Goal: Task Accomplishment & Management: Manage account settings

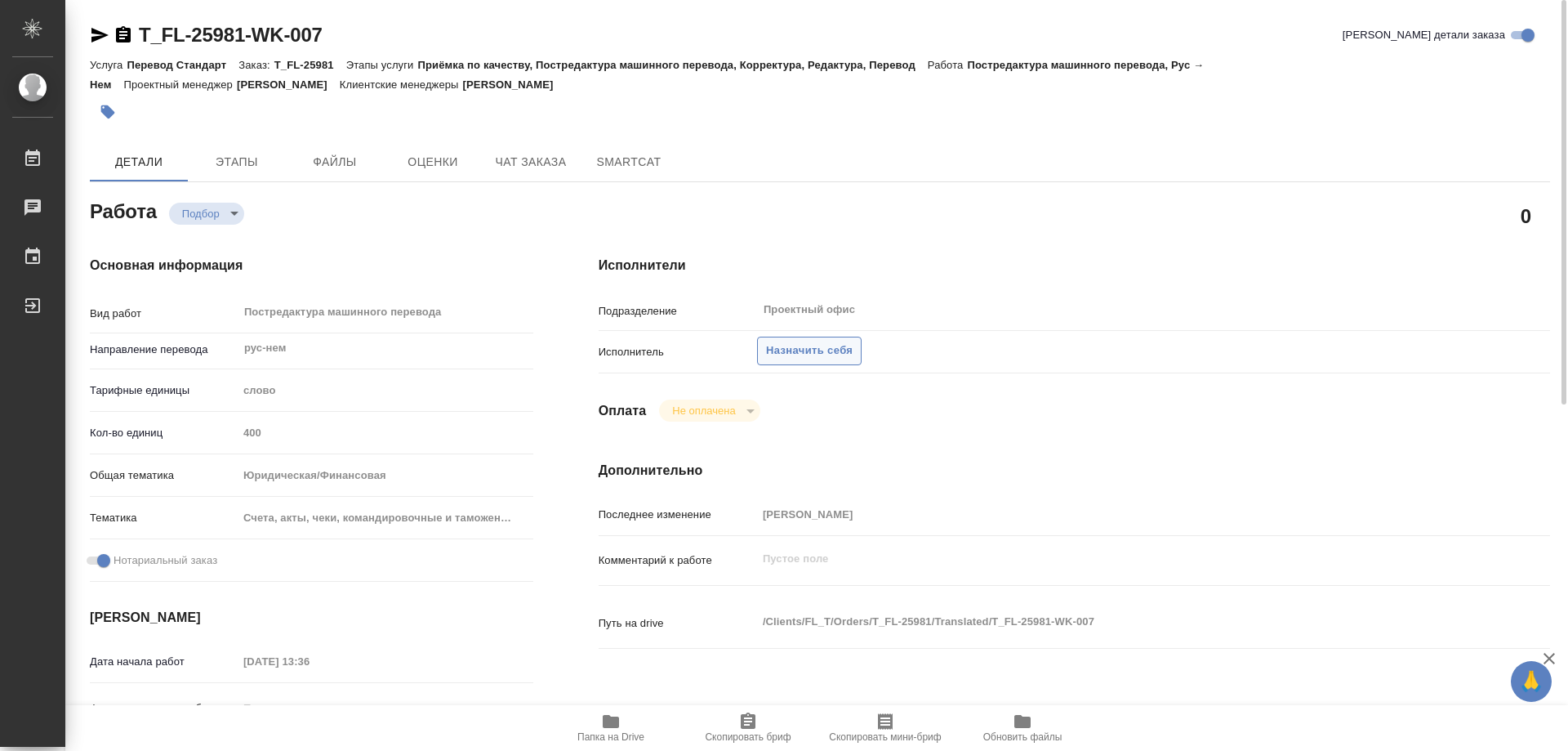
click at [828, 345] on span "Назначить себя" at bounding box center [809, 350] width 87 height 18
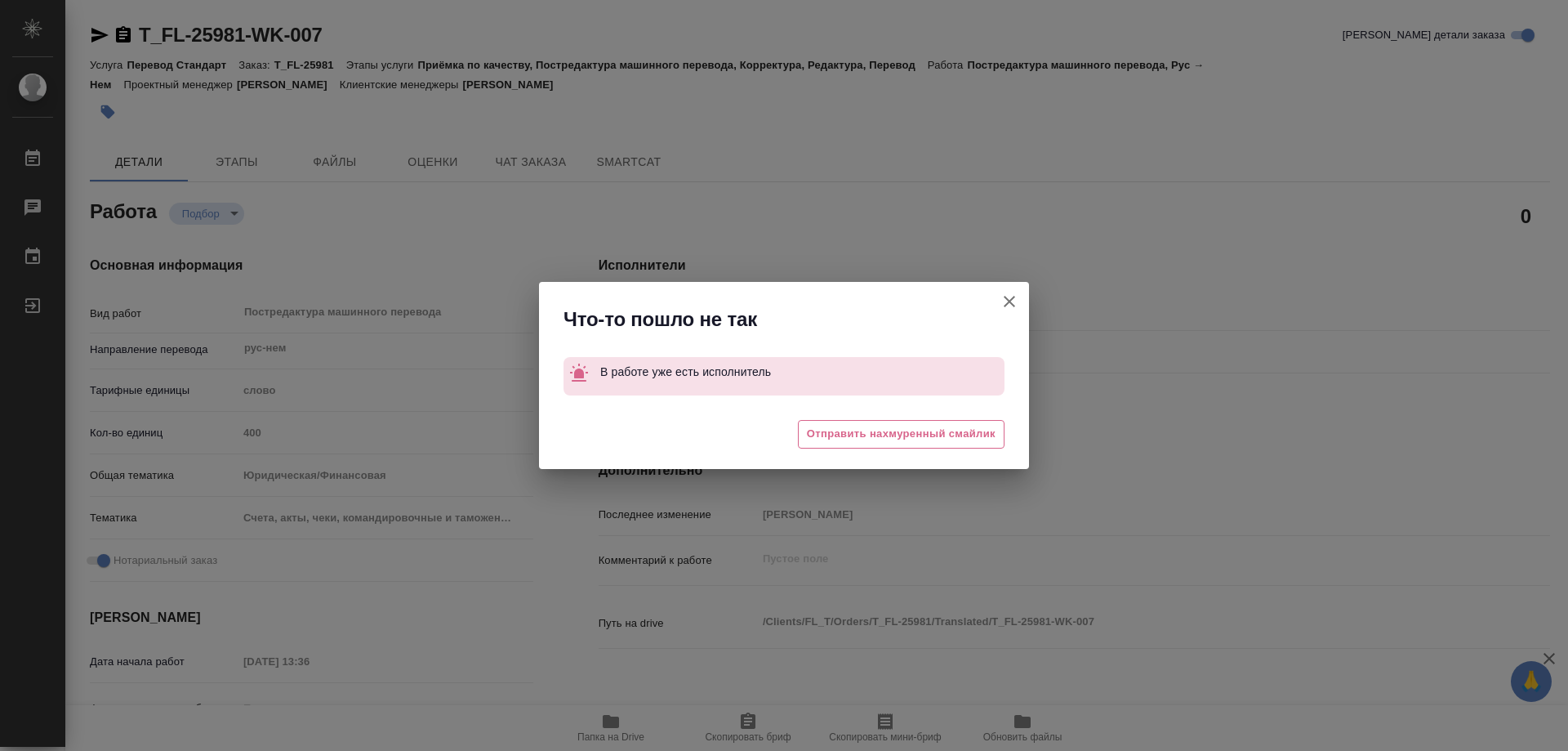
drag, startPoint x: 1007, startPoint y: 298, endPoint x: 930, endPoint y: 297, distance: 77.0
click at [1007, 297] on icon "button" at bounding box center [1009, 301] width 19 height 19
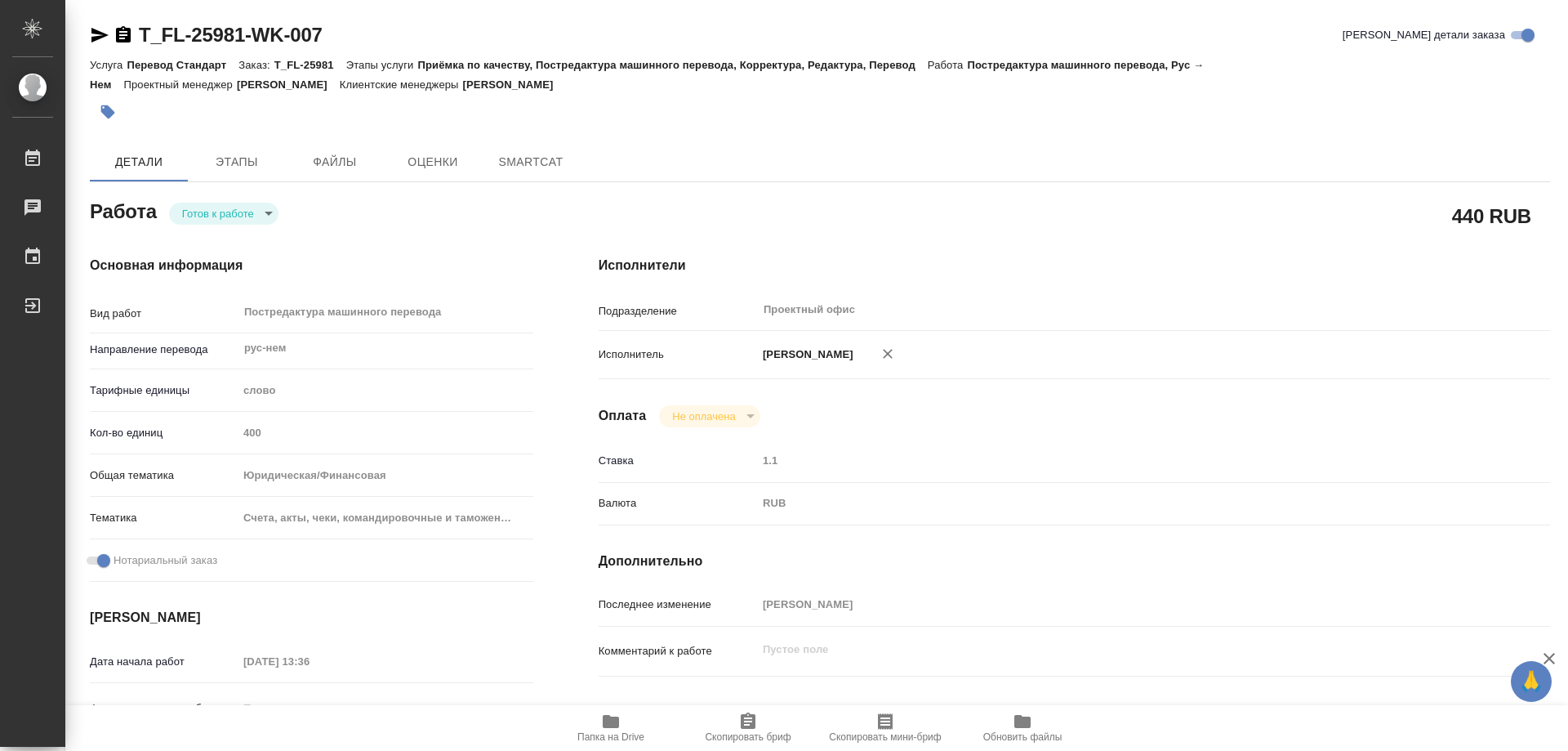
type textarea "x"
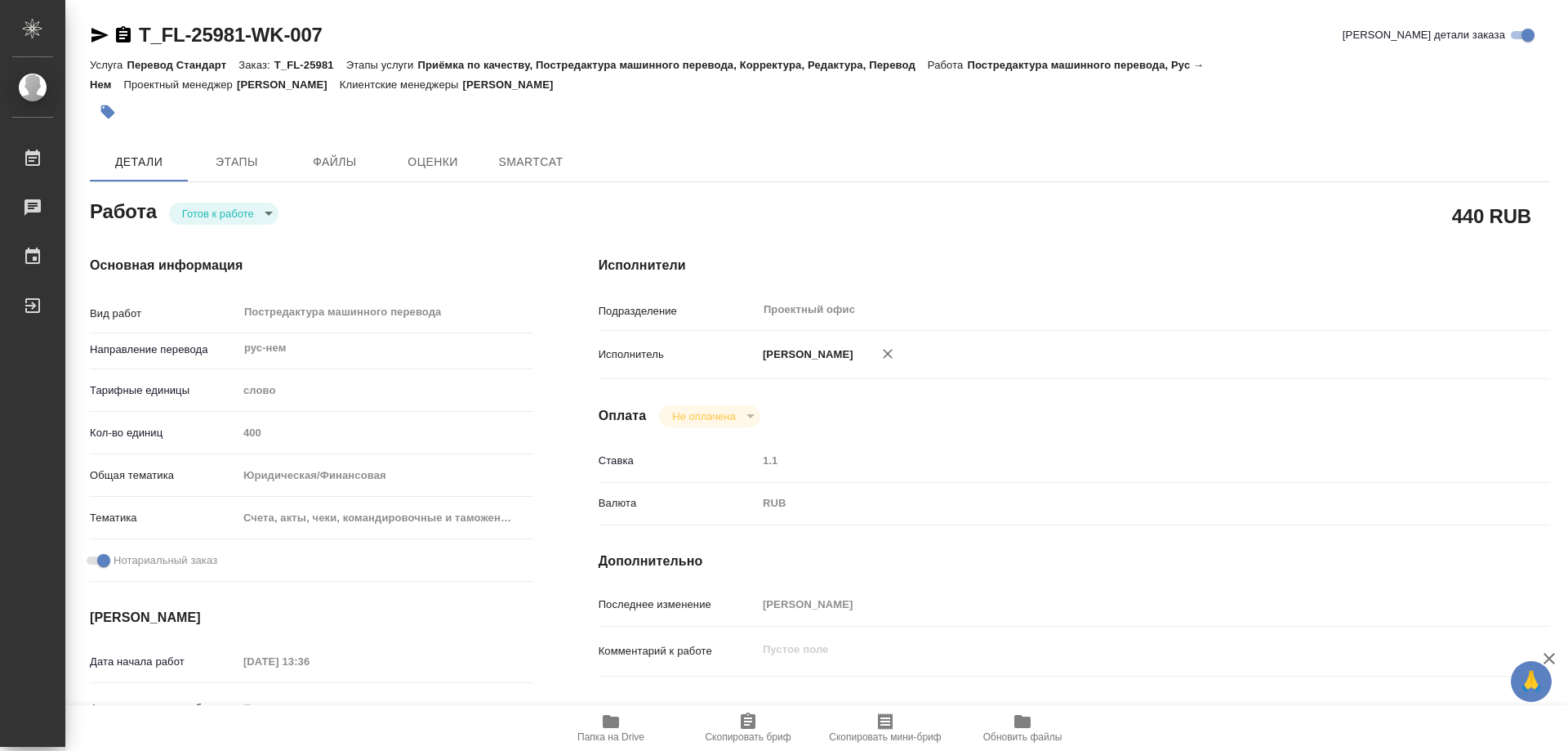
type textarea "x"
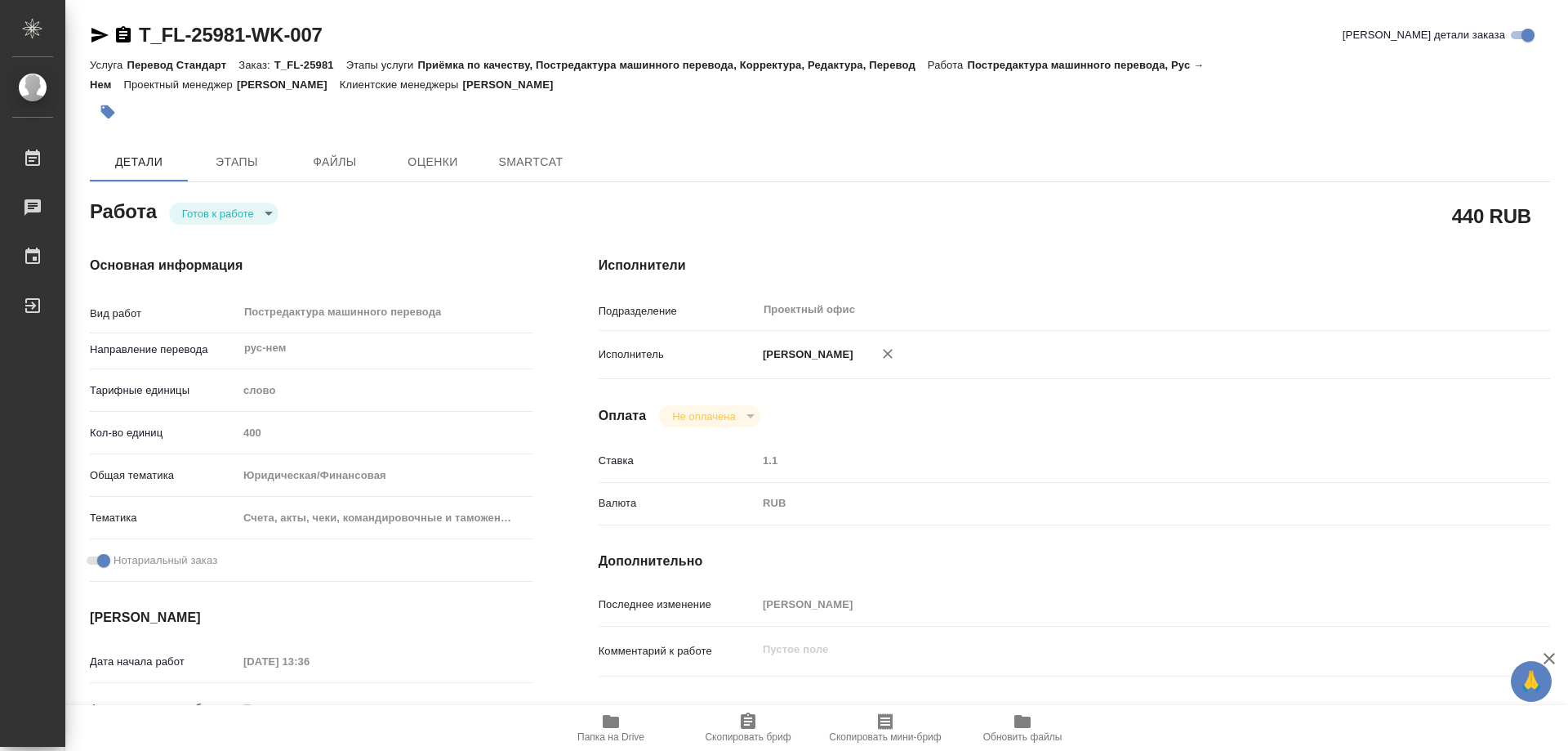
type textarea "x"
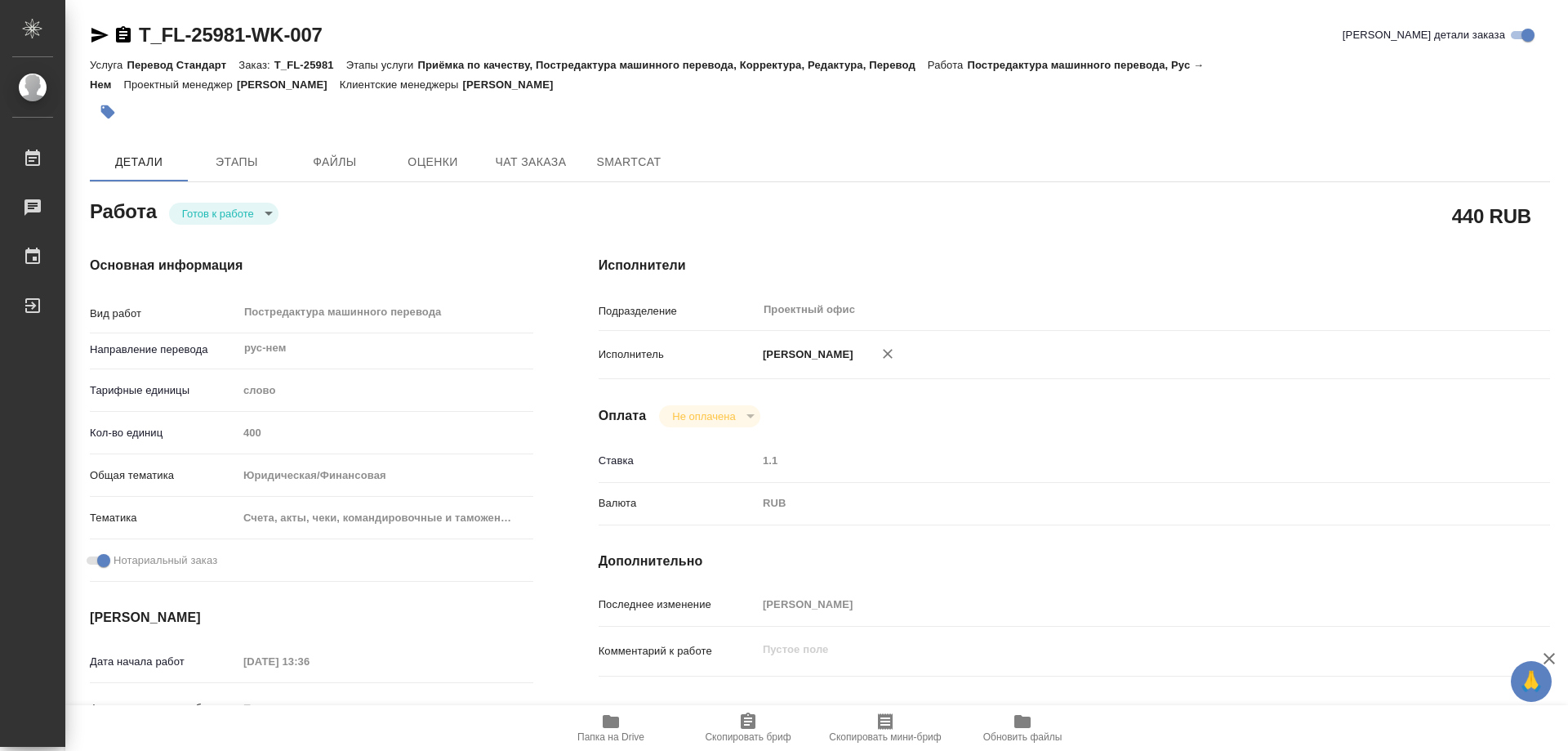
type textarea "x"
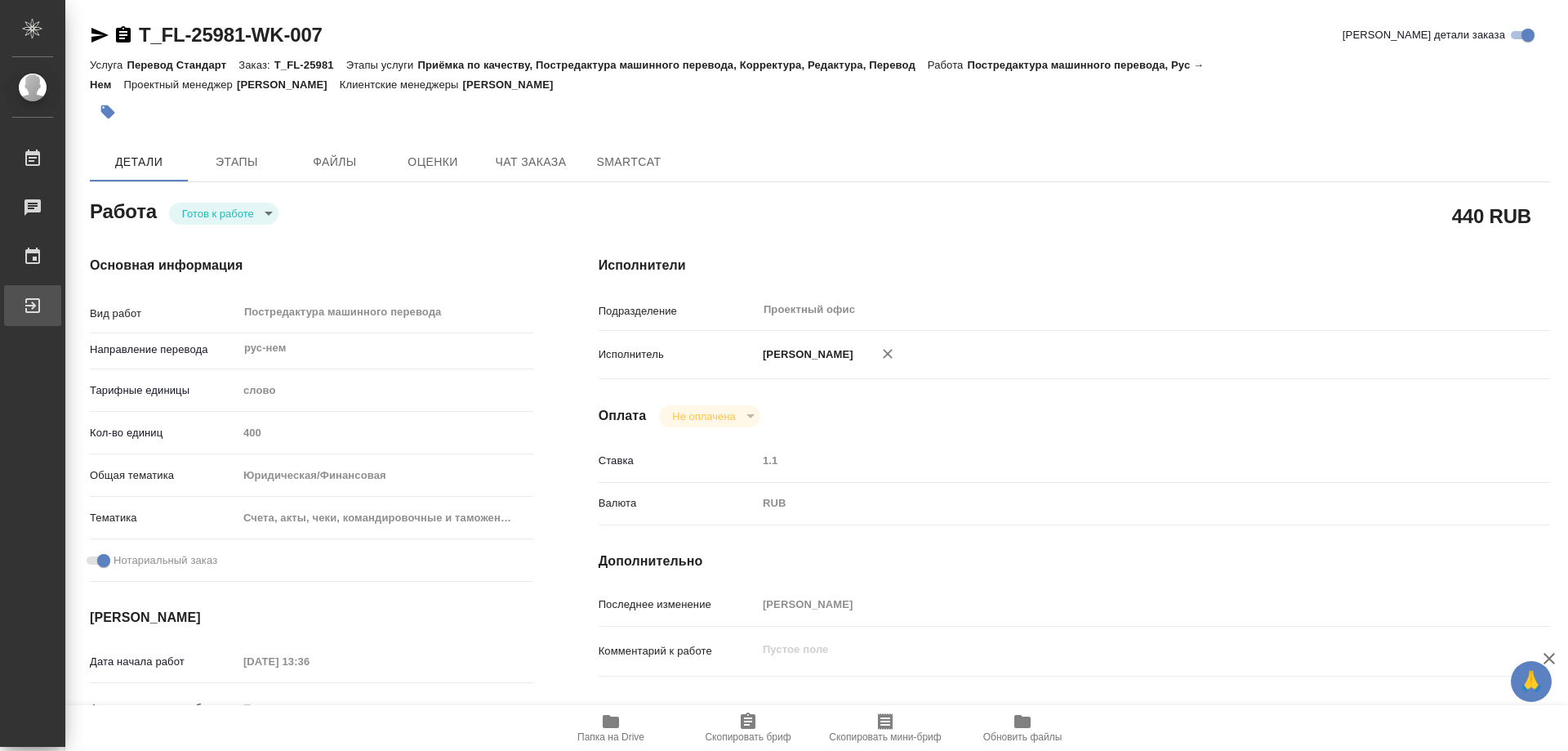
type textarea "x"
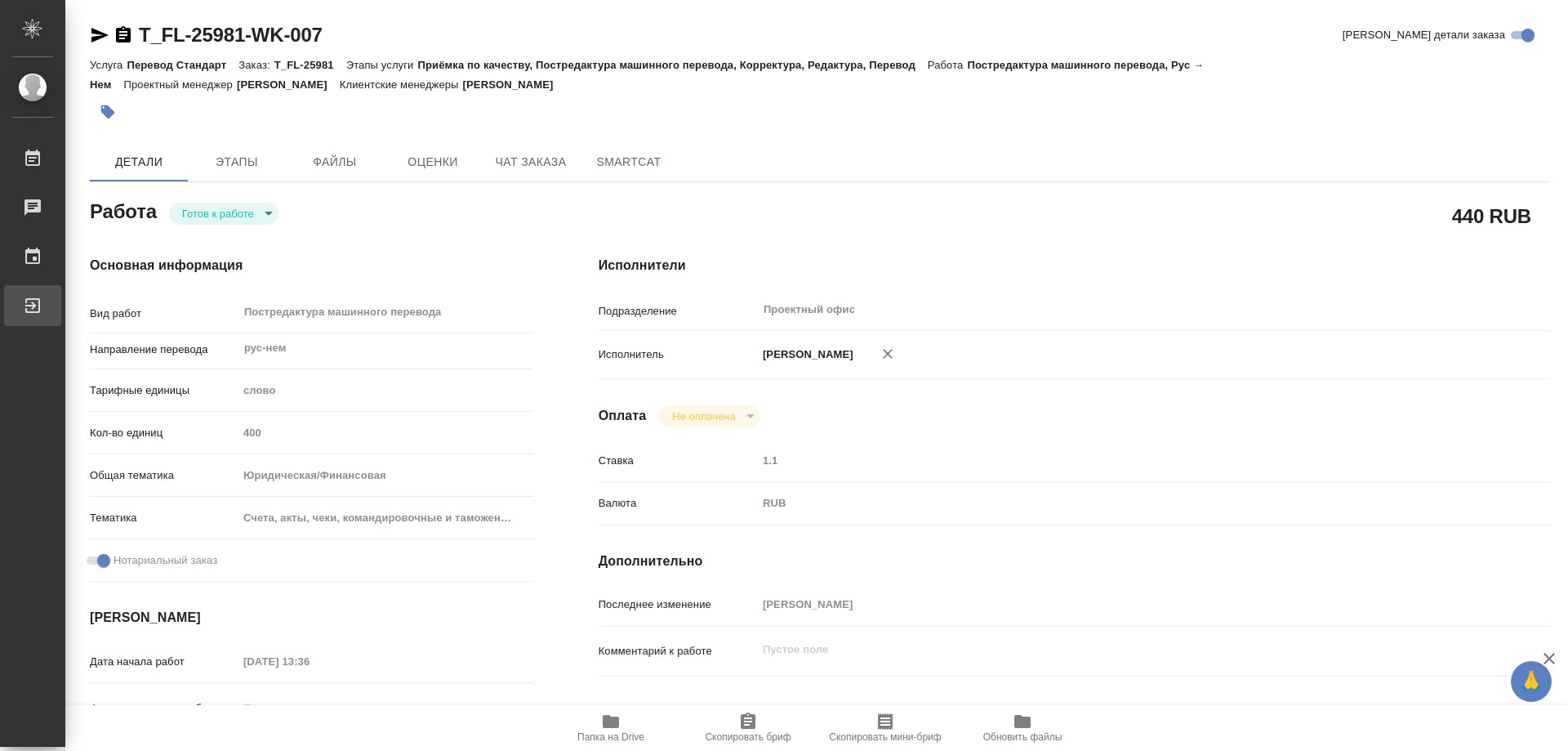
type textarea "x"
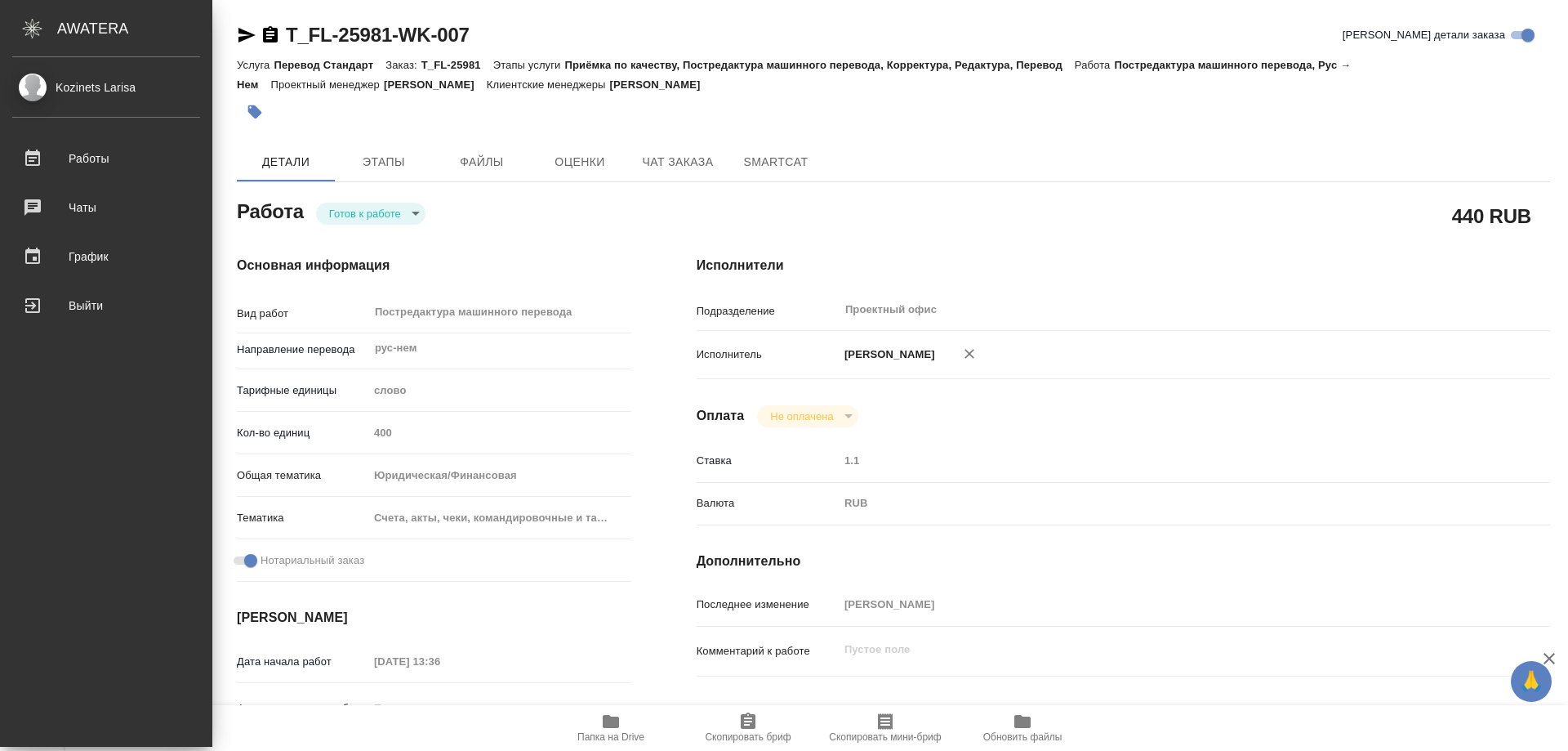
type textarea "x"
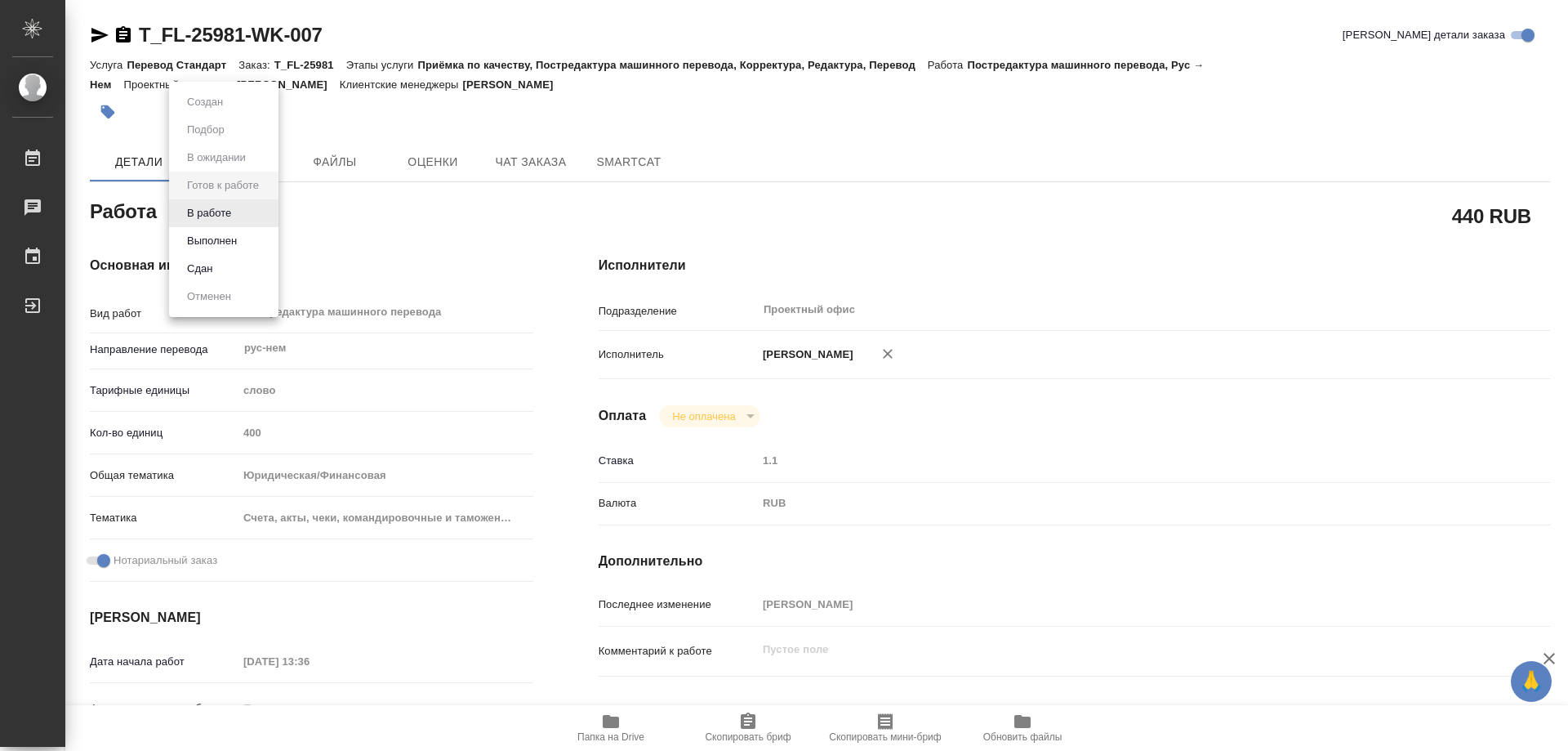
click at [268, 208] on body "🙏 .cls-1 fill:#fff; AWATERA Kozinets Larisa Работы 0 Чаты График Выйти T_FL-259…" at bounding box center [784, 376] width 1568 height 751
click at [195, 209] on button "В работе" at bounding box center [209, 213] width 54 height 18
type textarea "x"
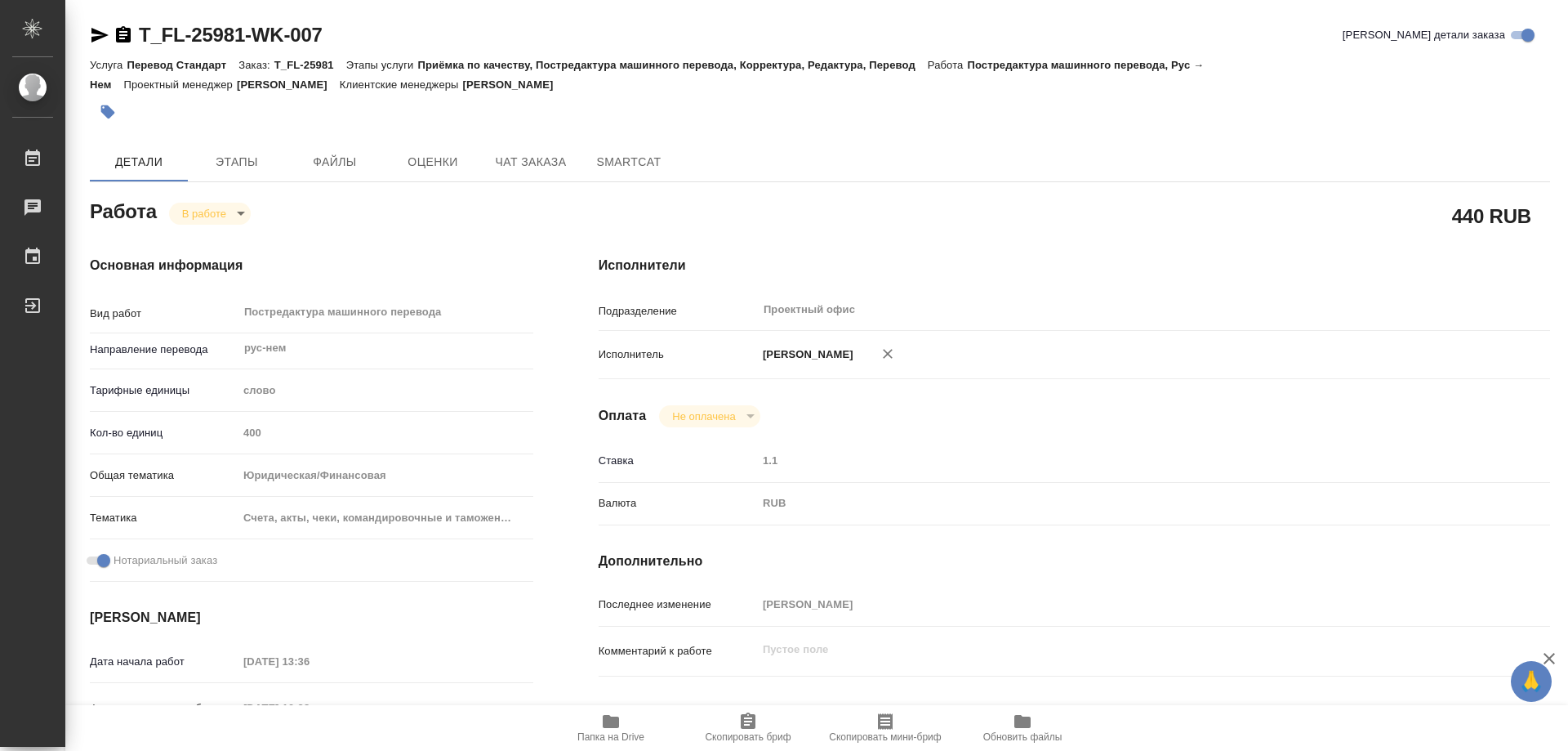
type textarea "x"
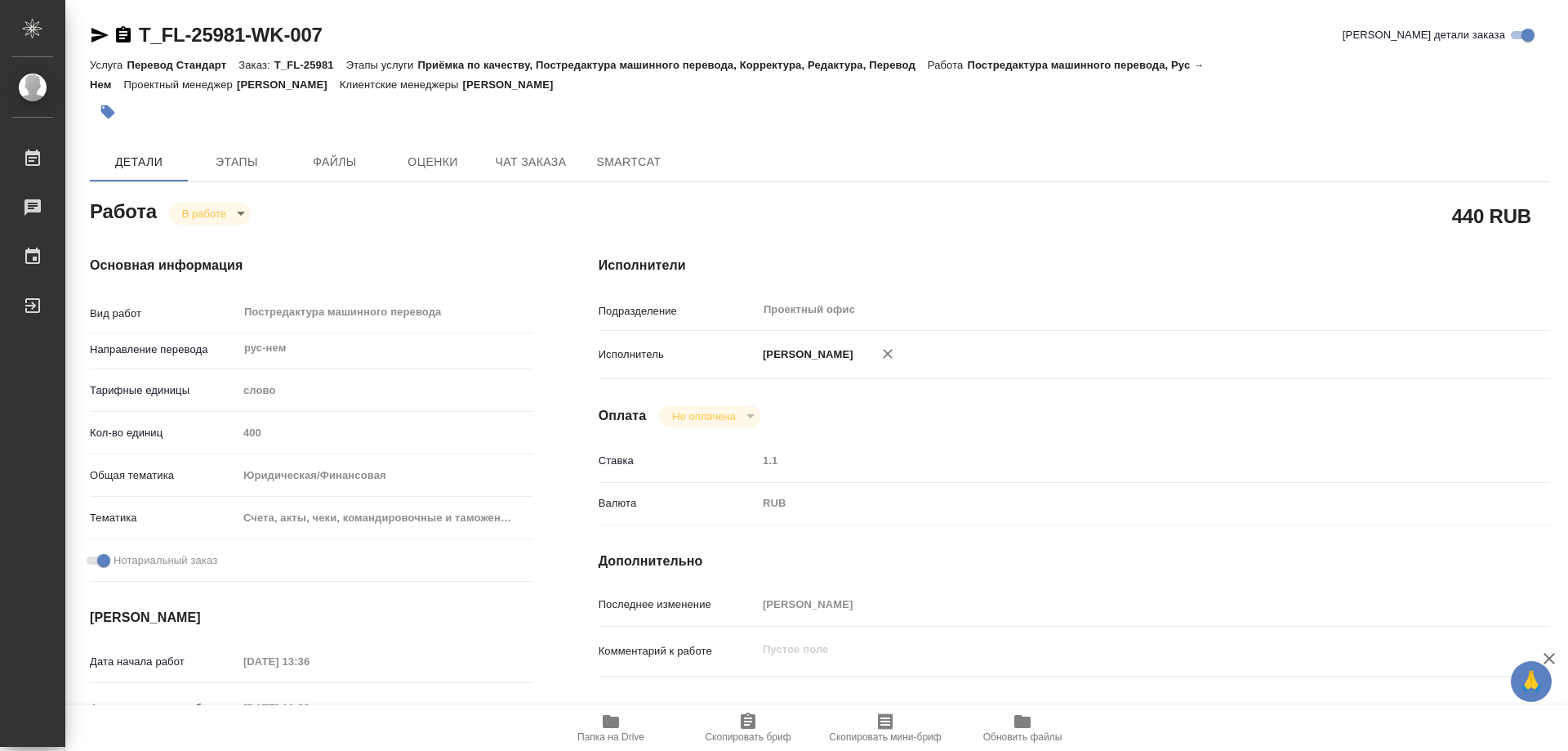
type textarea "x"
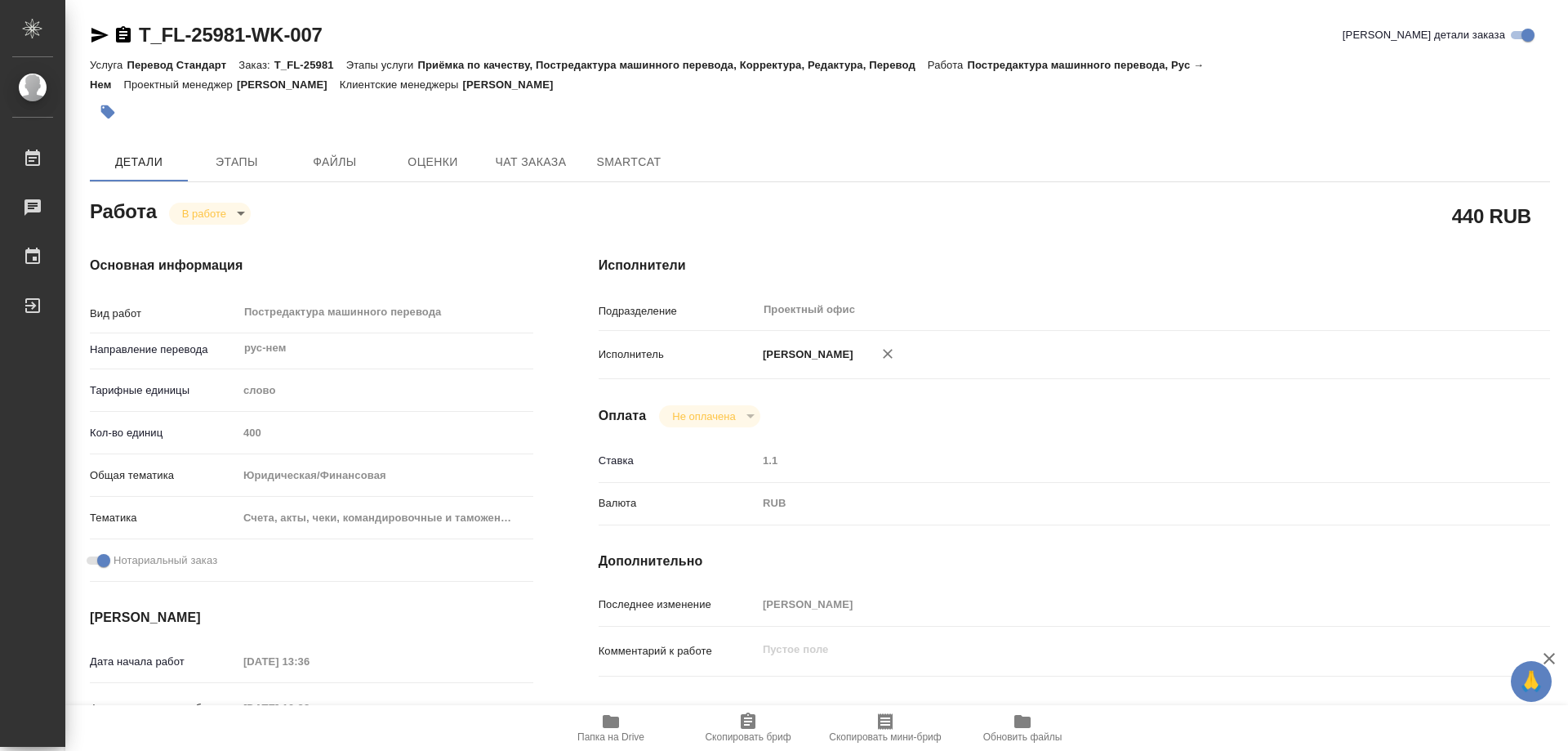
type textarea "x"
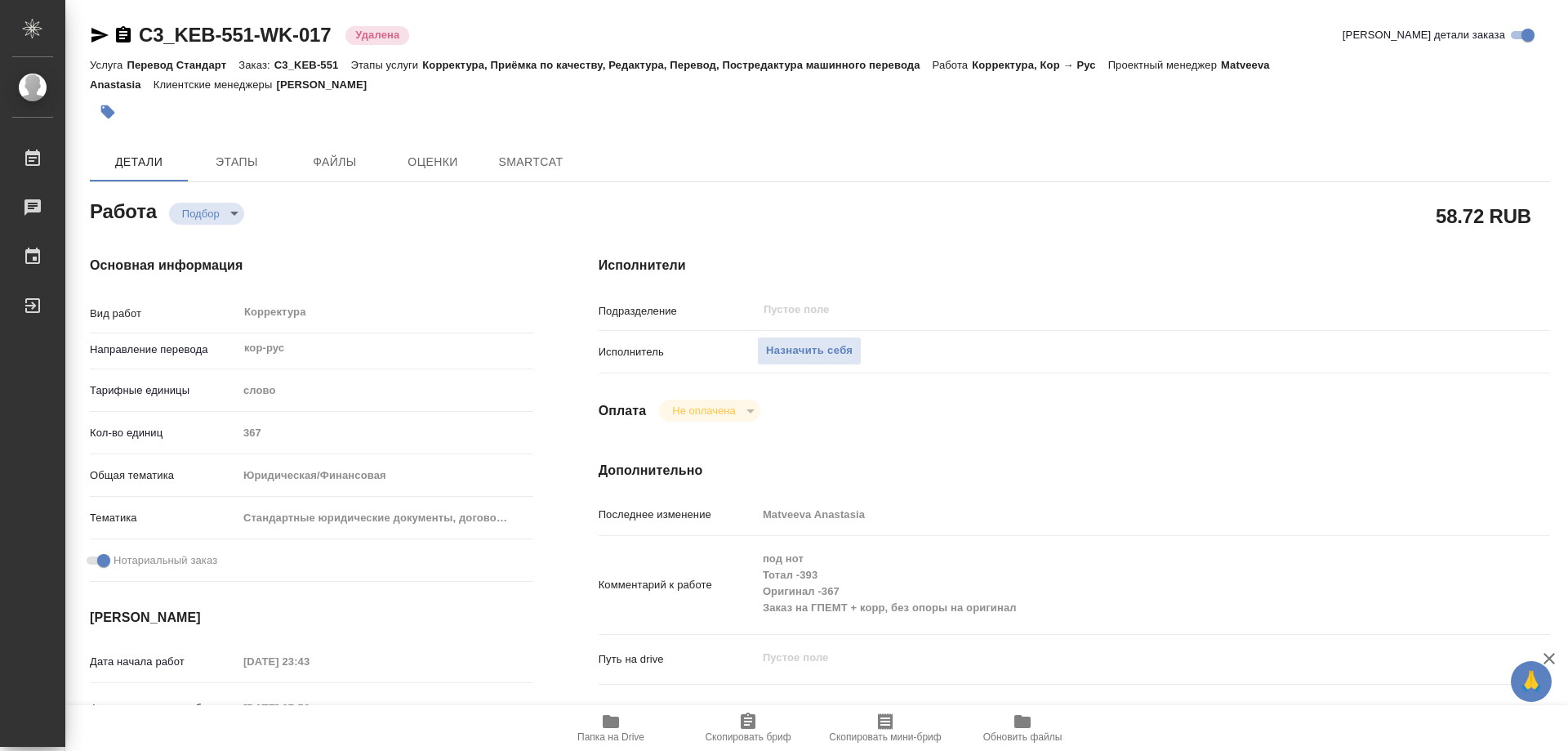
type textarea "x"
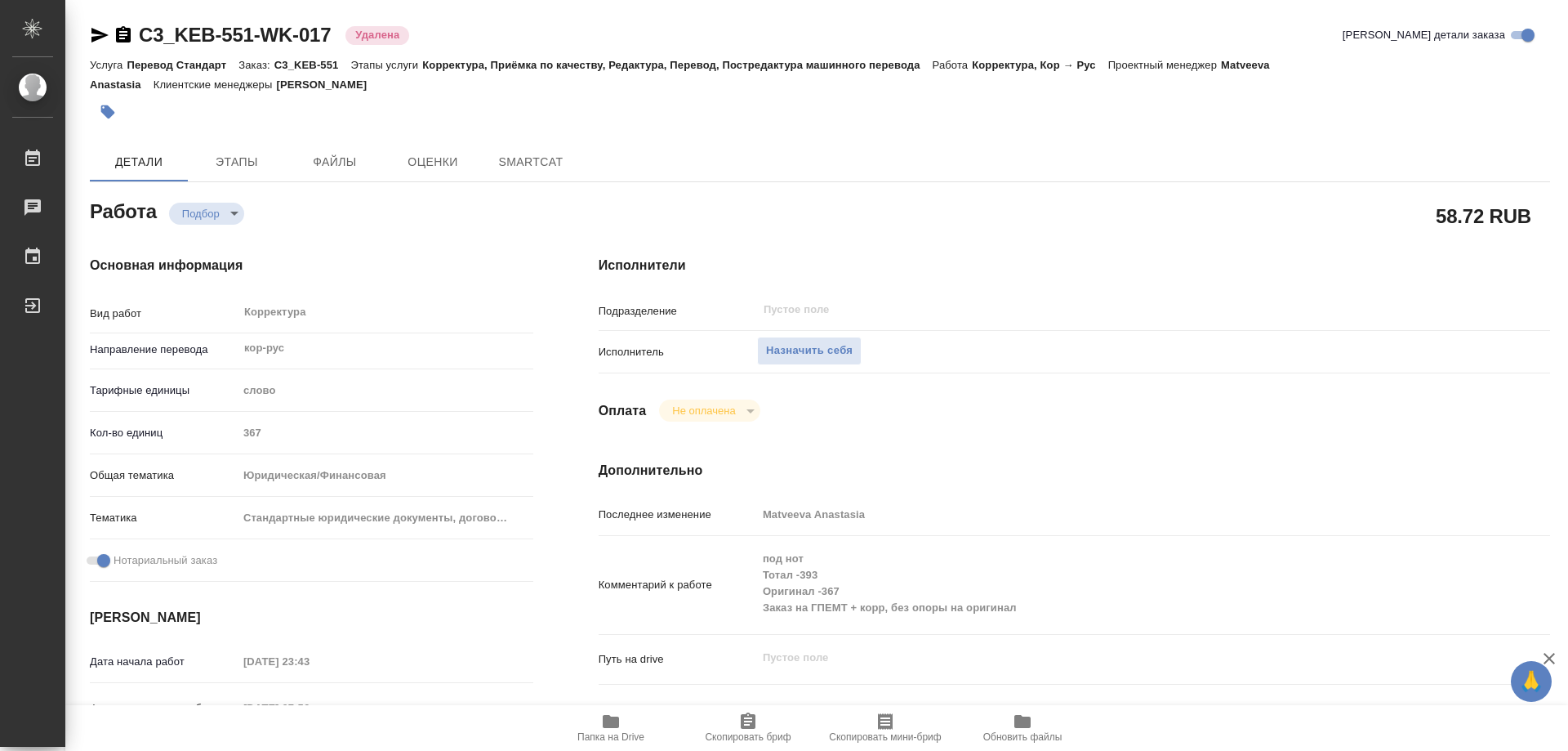
type textarea "x"
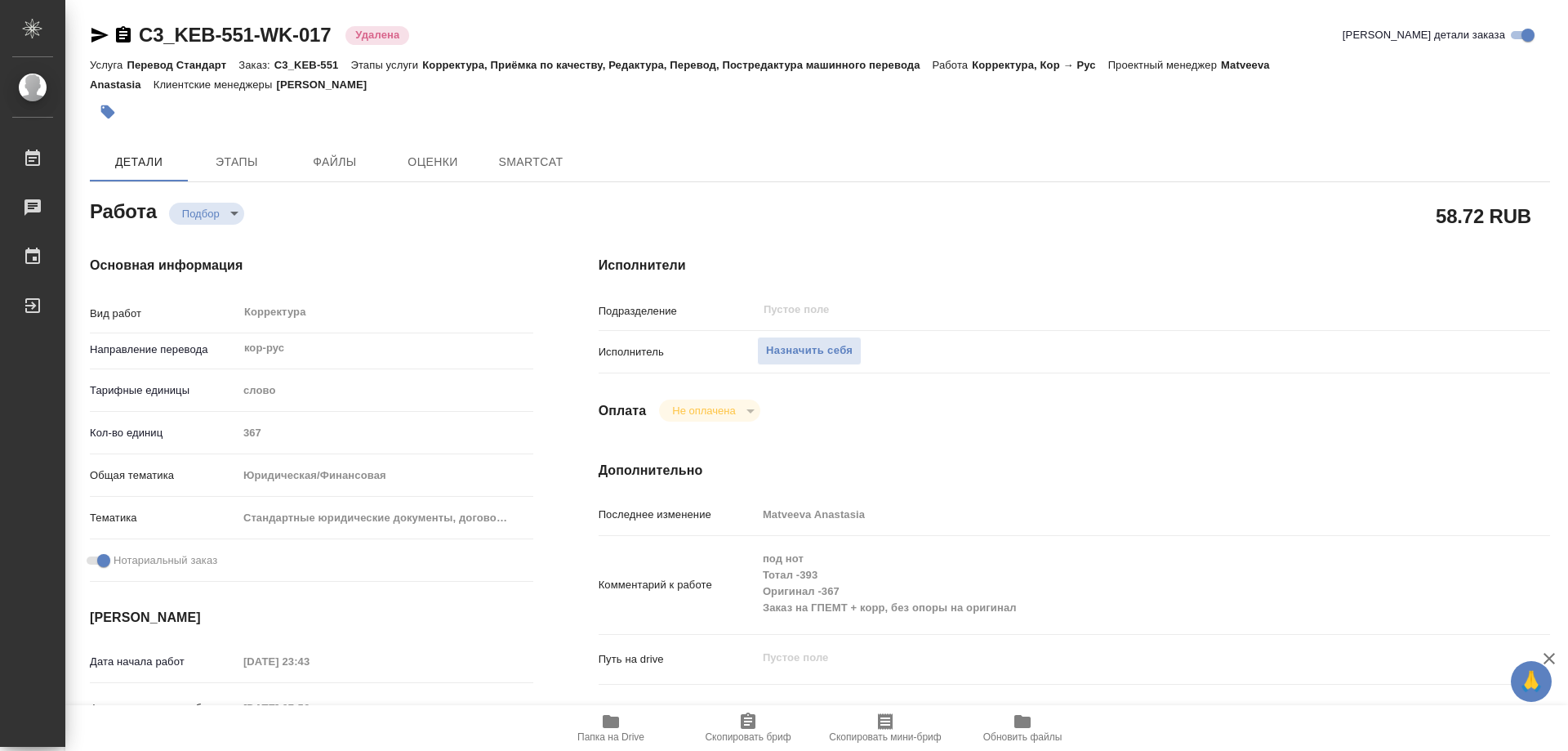
type textarea "x"
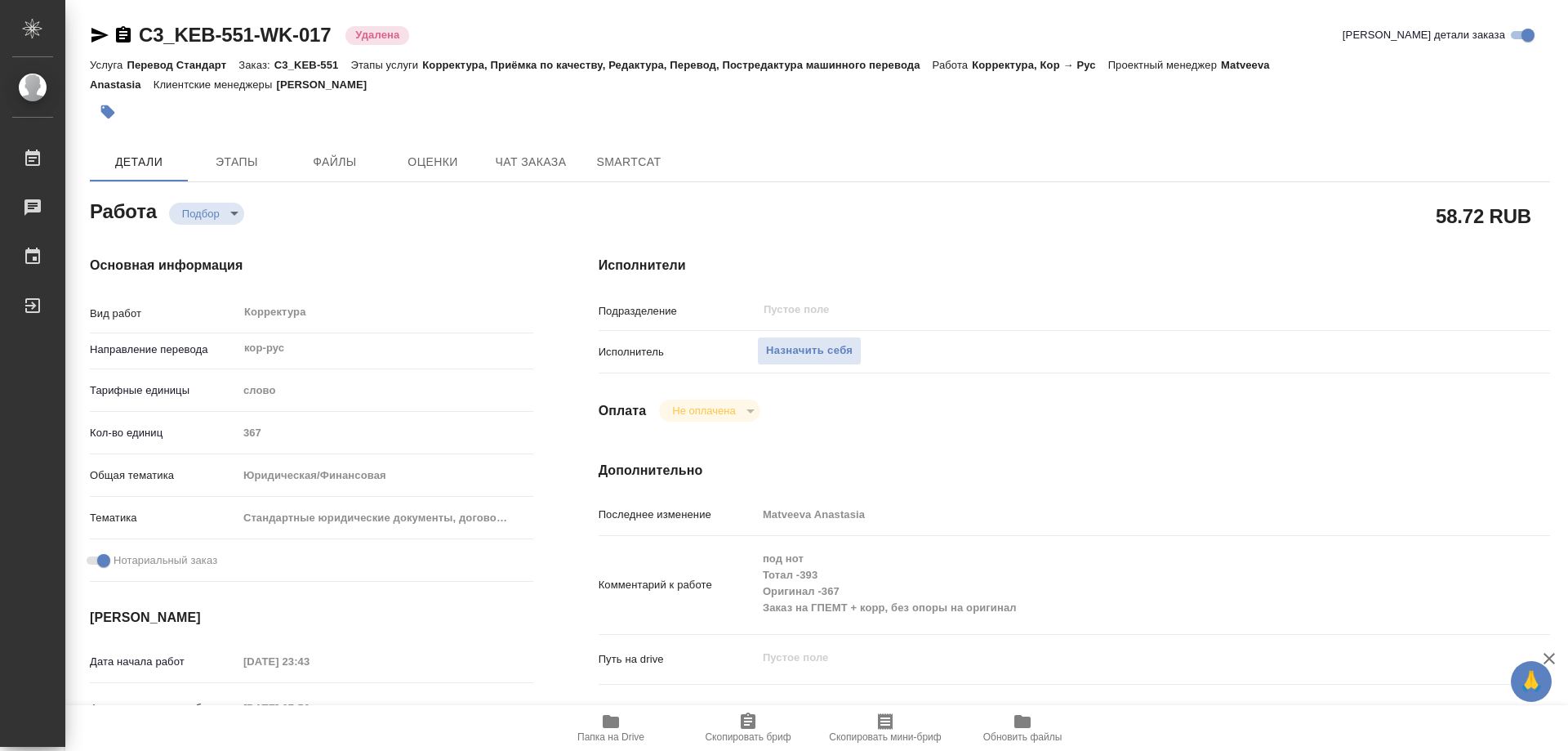
type textarea "x"
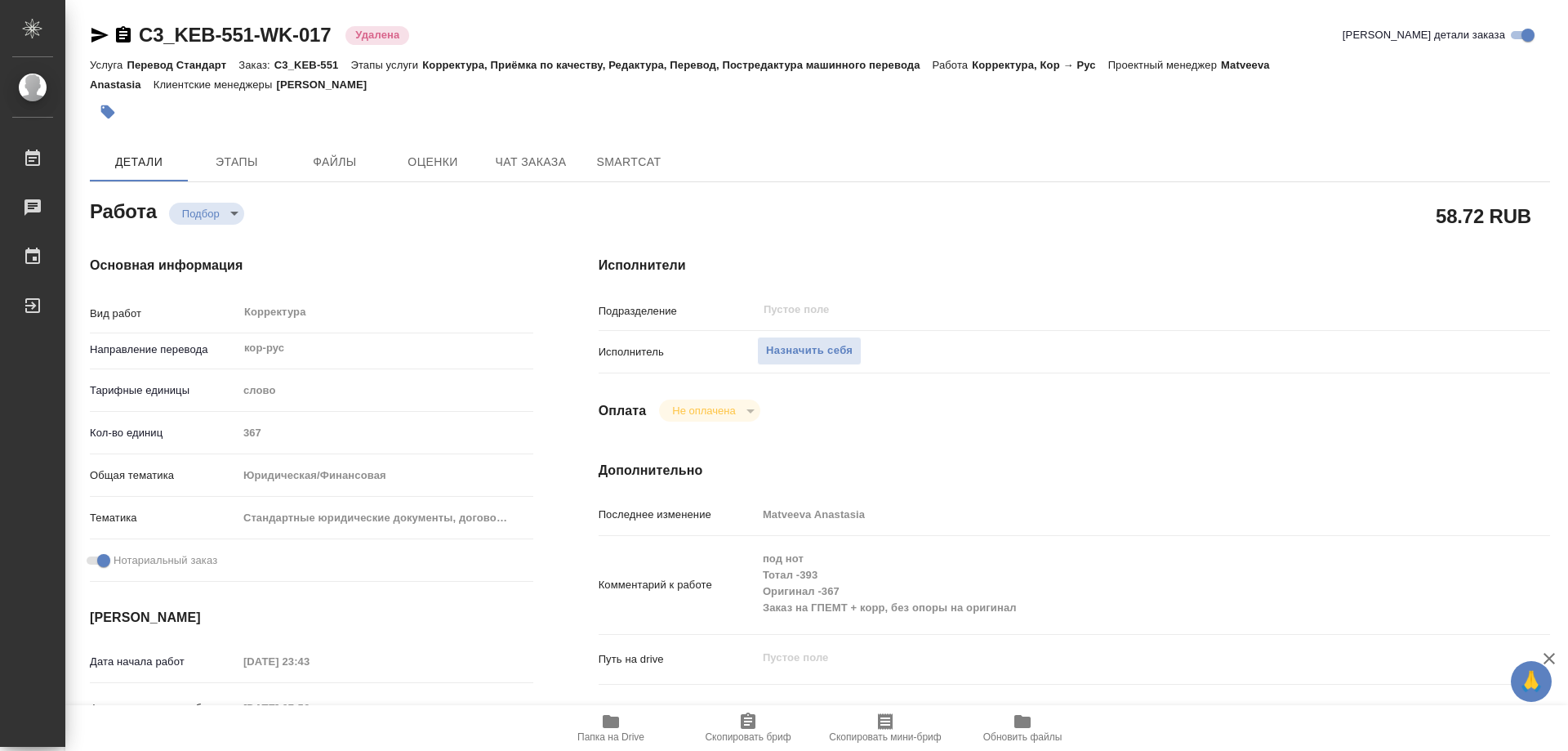
type textarea "x"
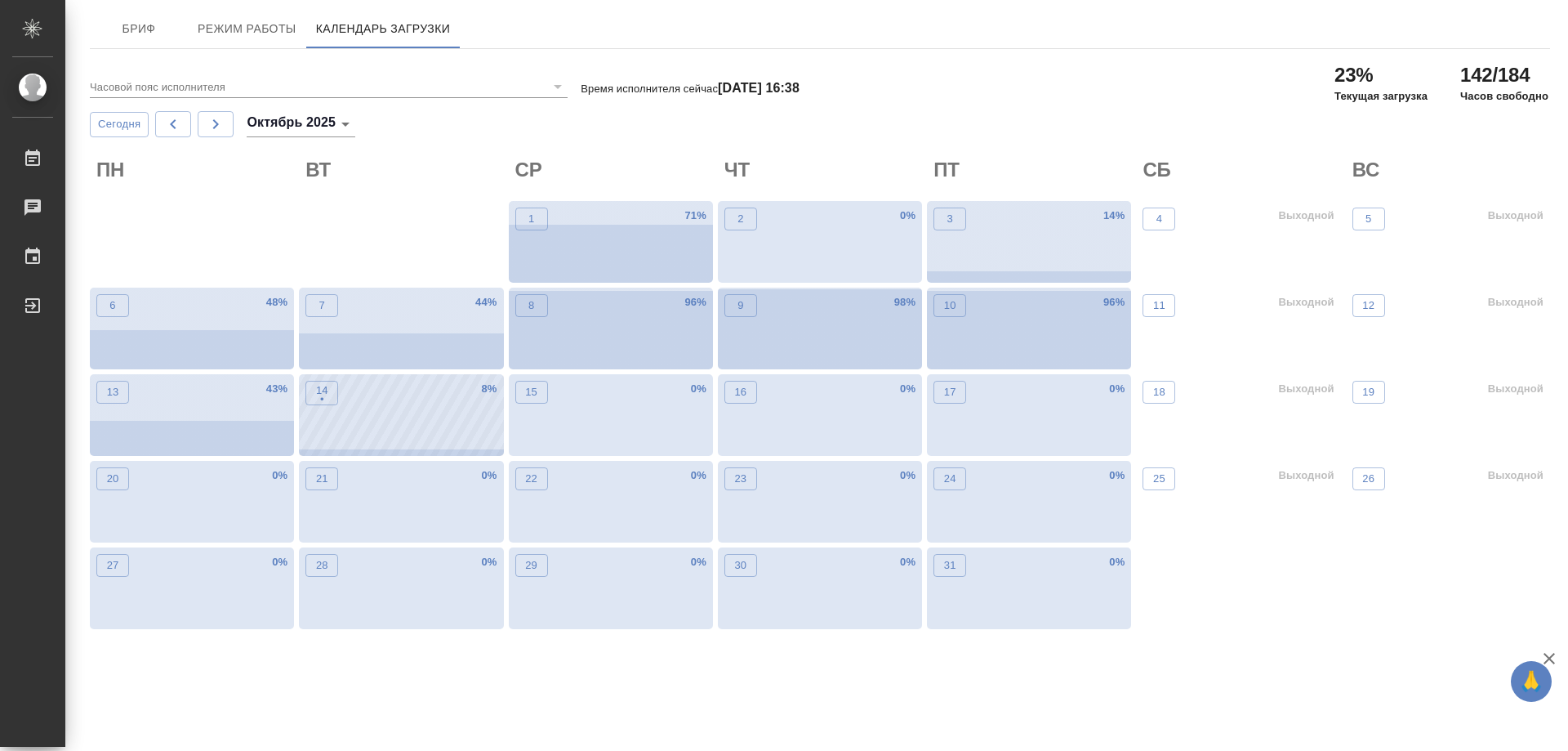
click at [420, 414] on div "14 • 8 %" at bounding box center [401, 414] width 204 height 81
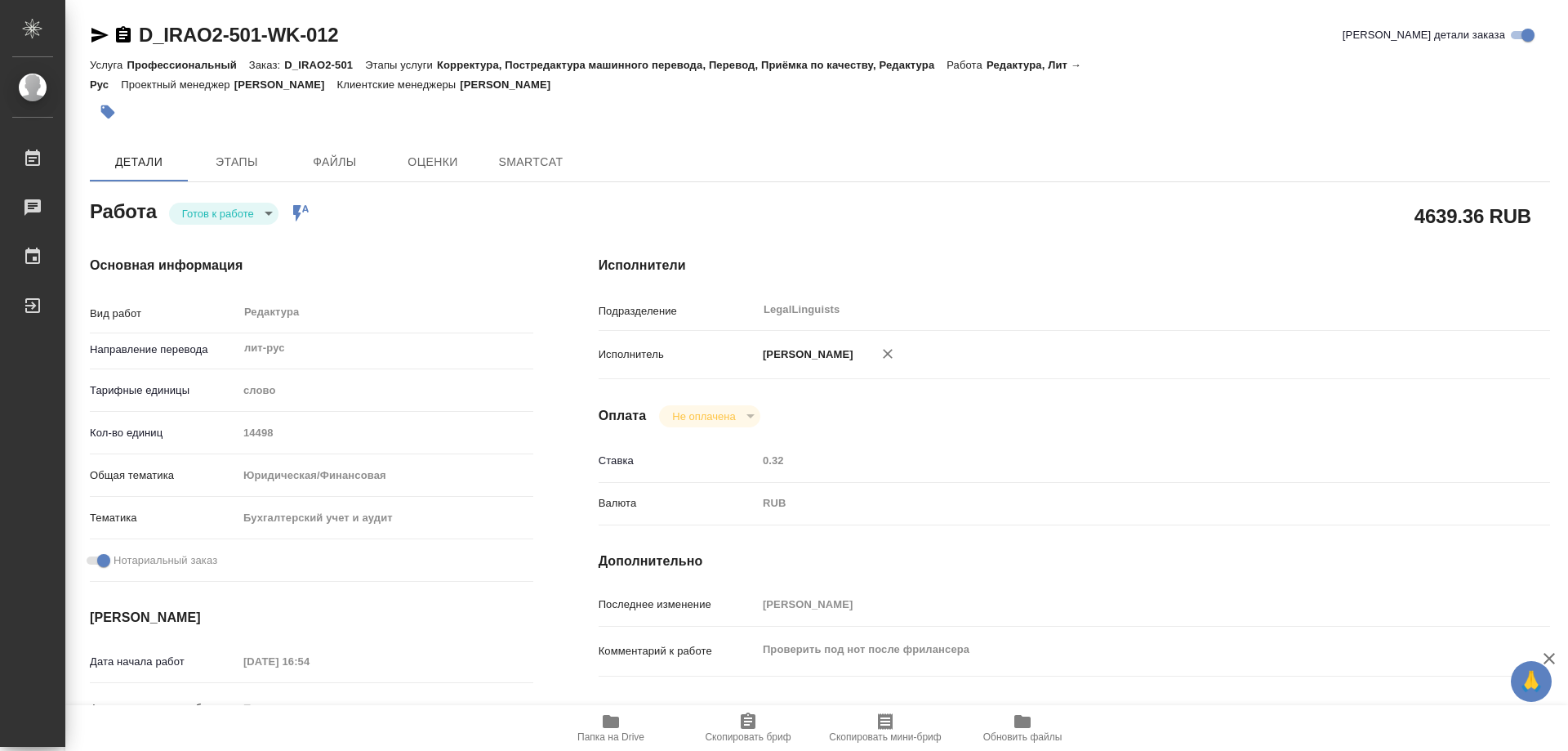
type textarea "x"
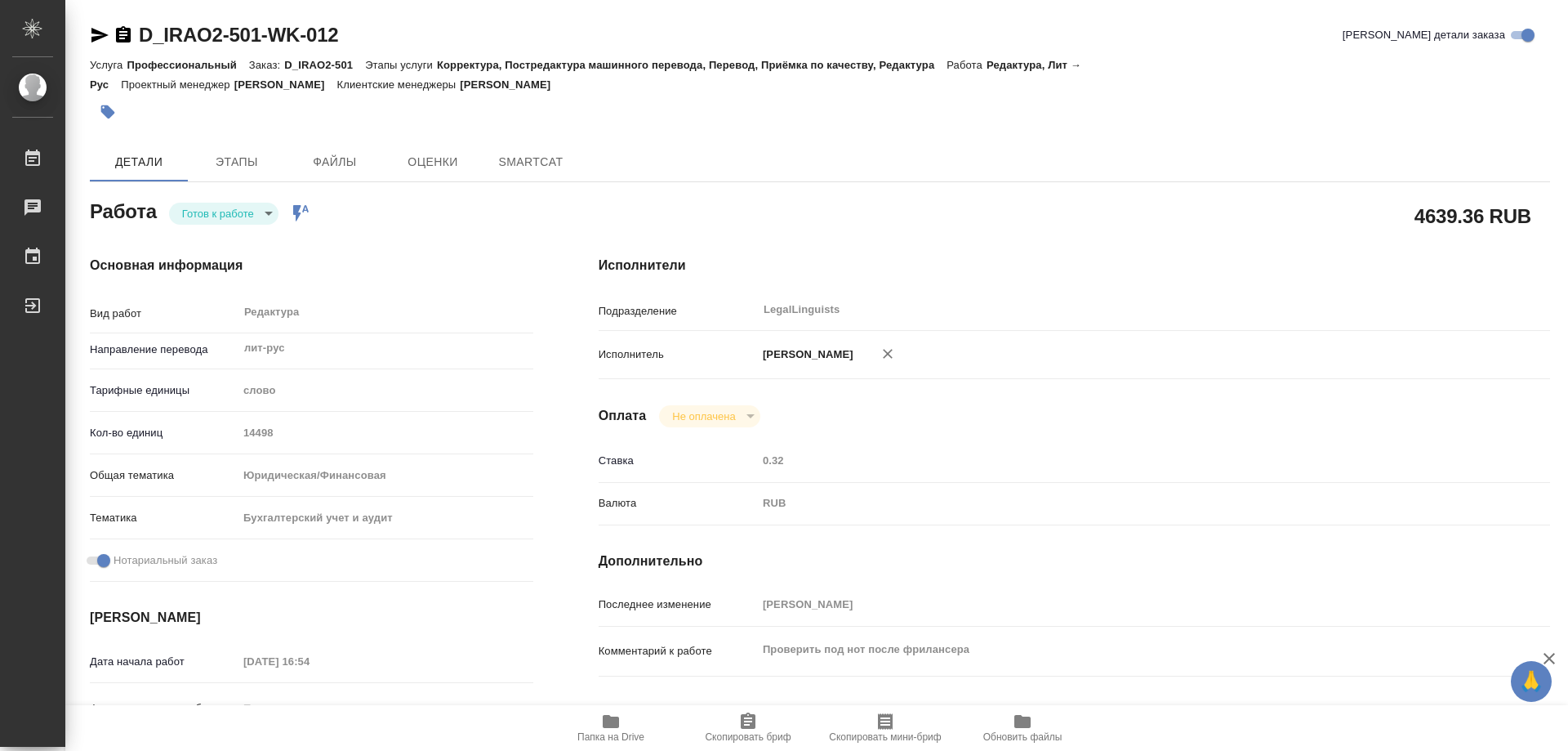
type textarea "x"
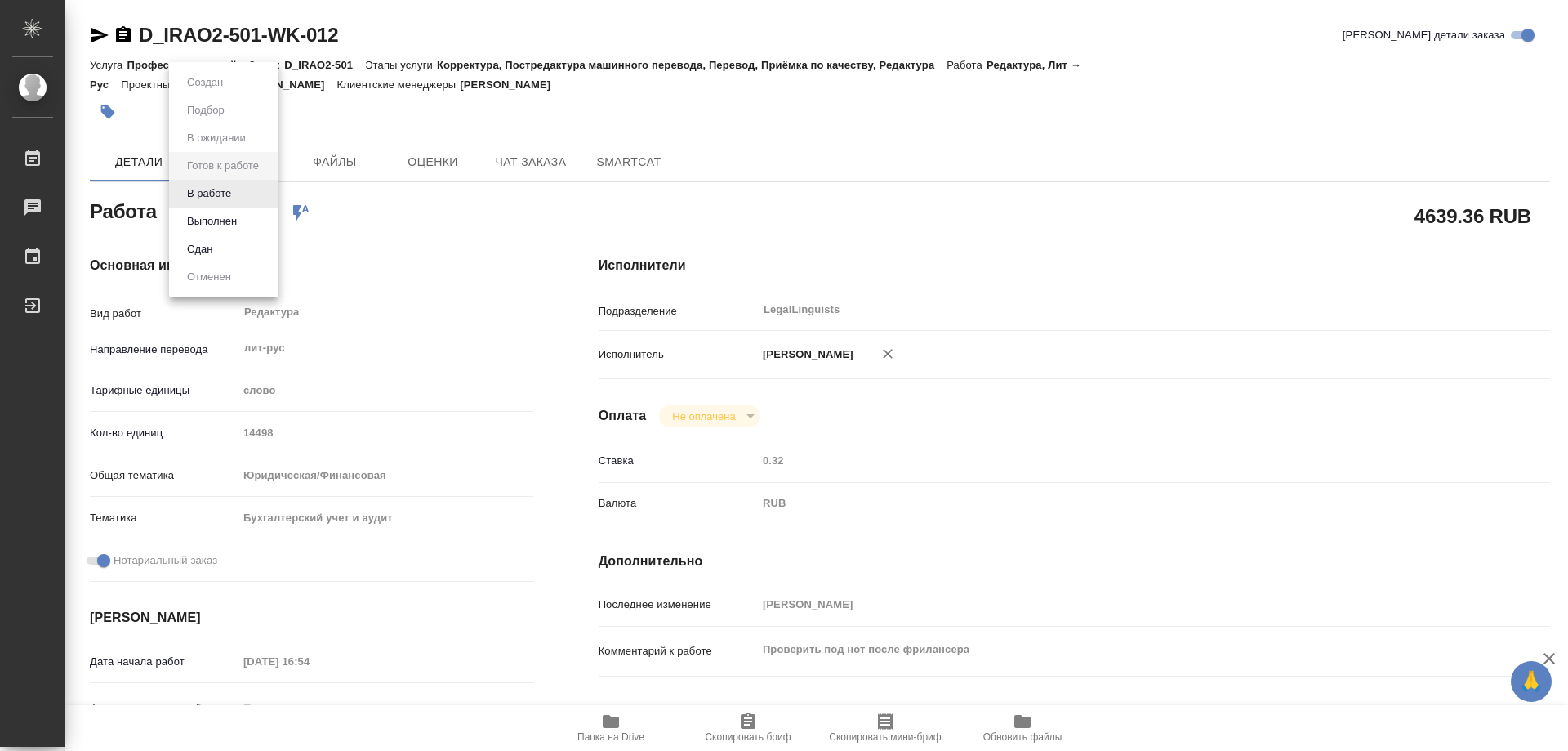
click at [273, 194] on body "🙏 .cls-1 fill:#fff; AWATERA Kozinets Larisa Работы Чаты График Выйти D_IRAO2-50…" at bounding box center [784, 376] width 1568 height 751
type textarea "x"
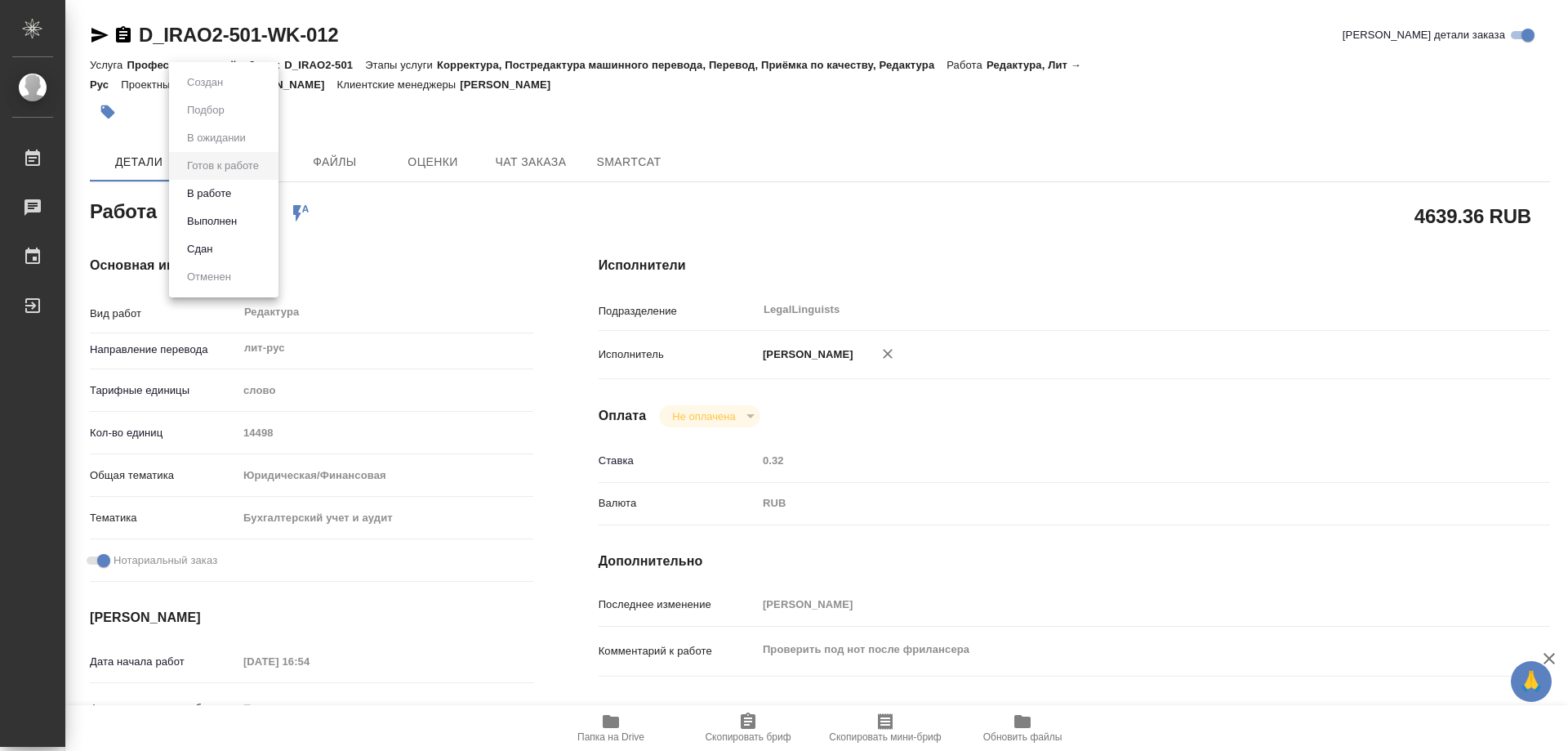
type textarea "x"
click at [236, 187] on button "В работе" at bounding box center [209, 193] width 54 height 18
type textarea "x"
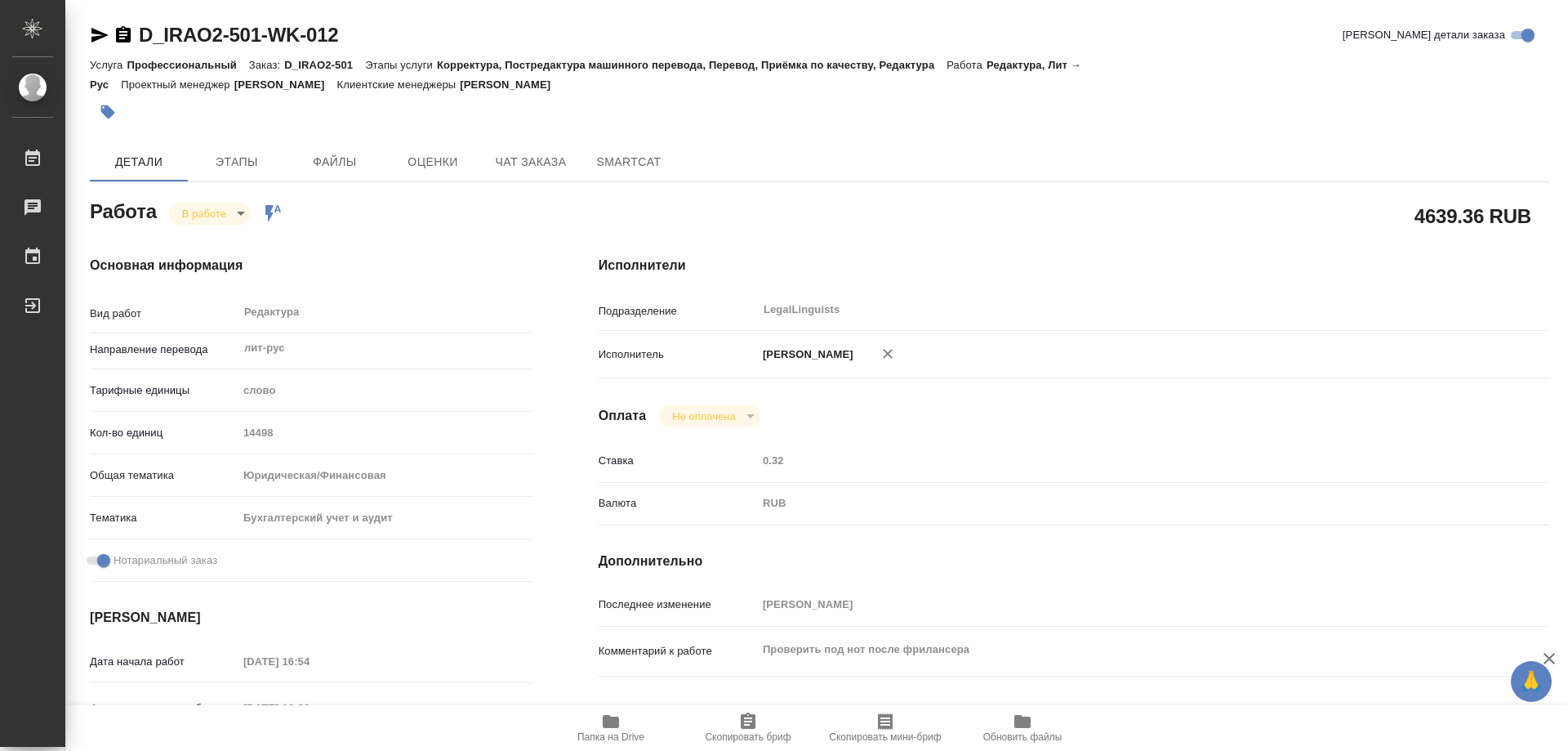
type textarea "x"
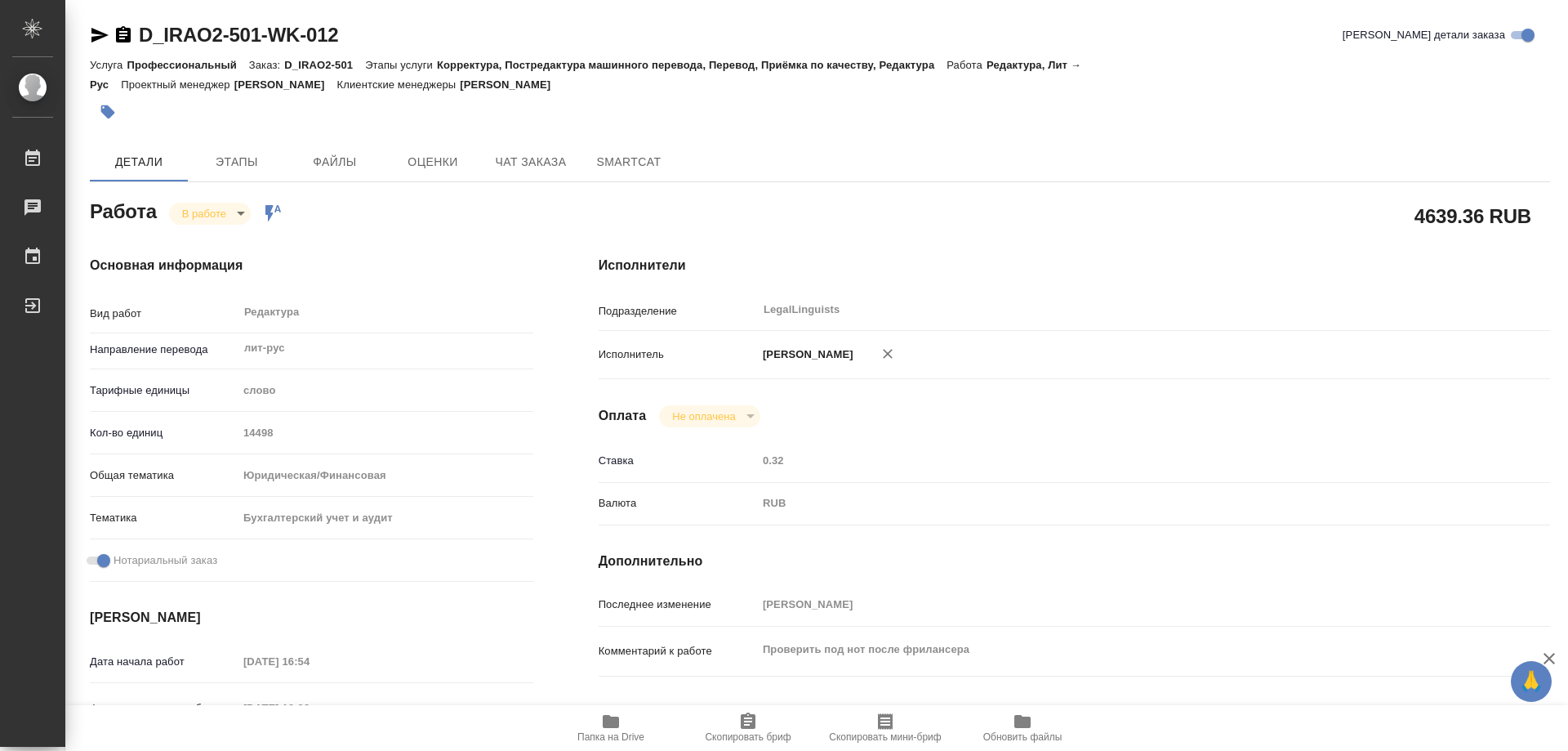
type textarea "x"
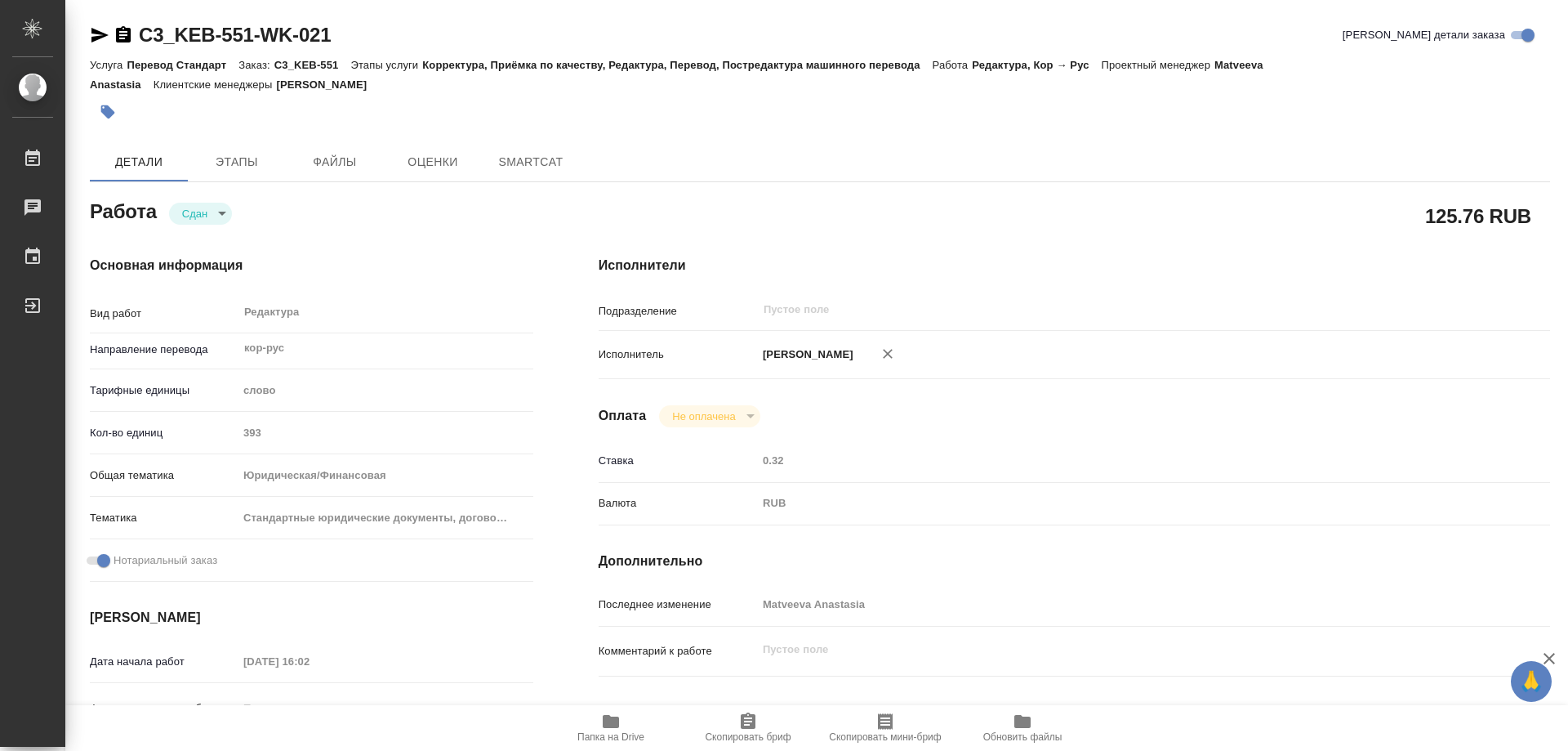
type textarea "x"
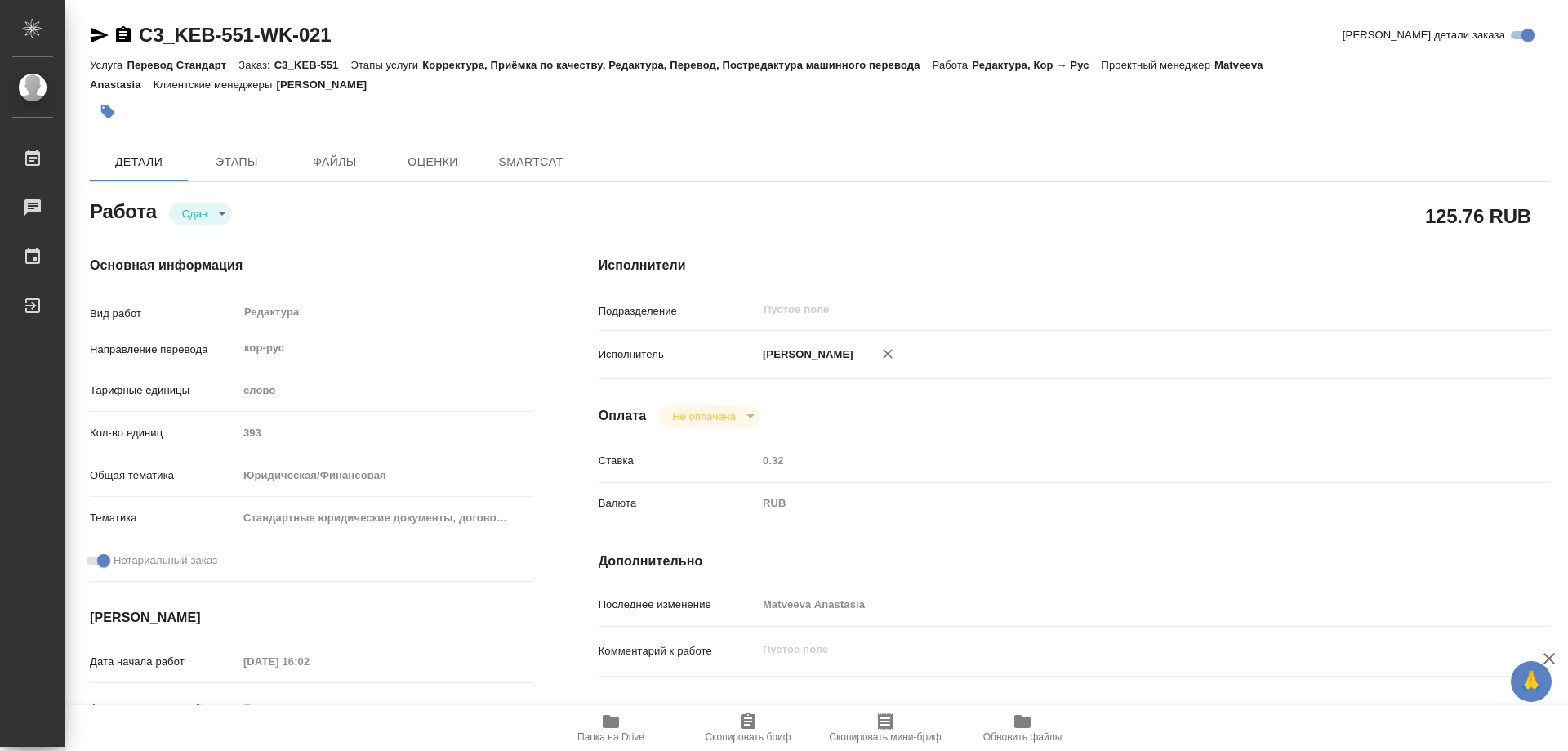
type textarea "x"
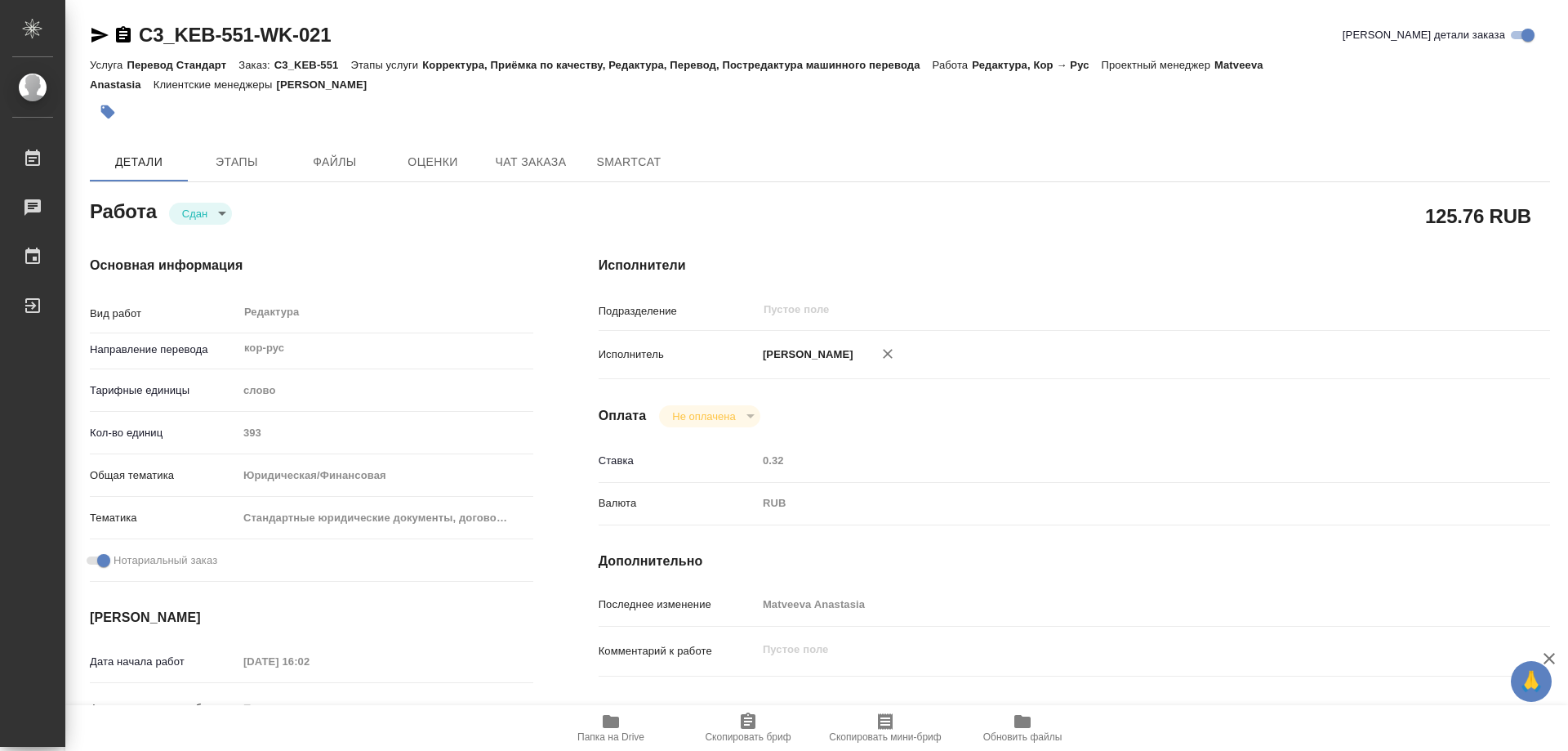
type textarea "x"
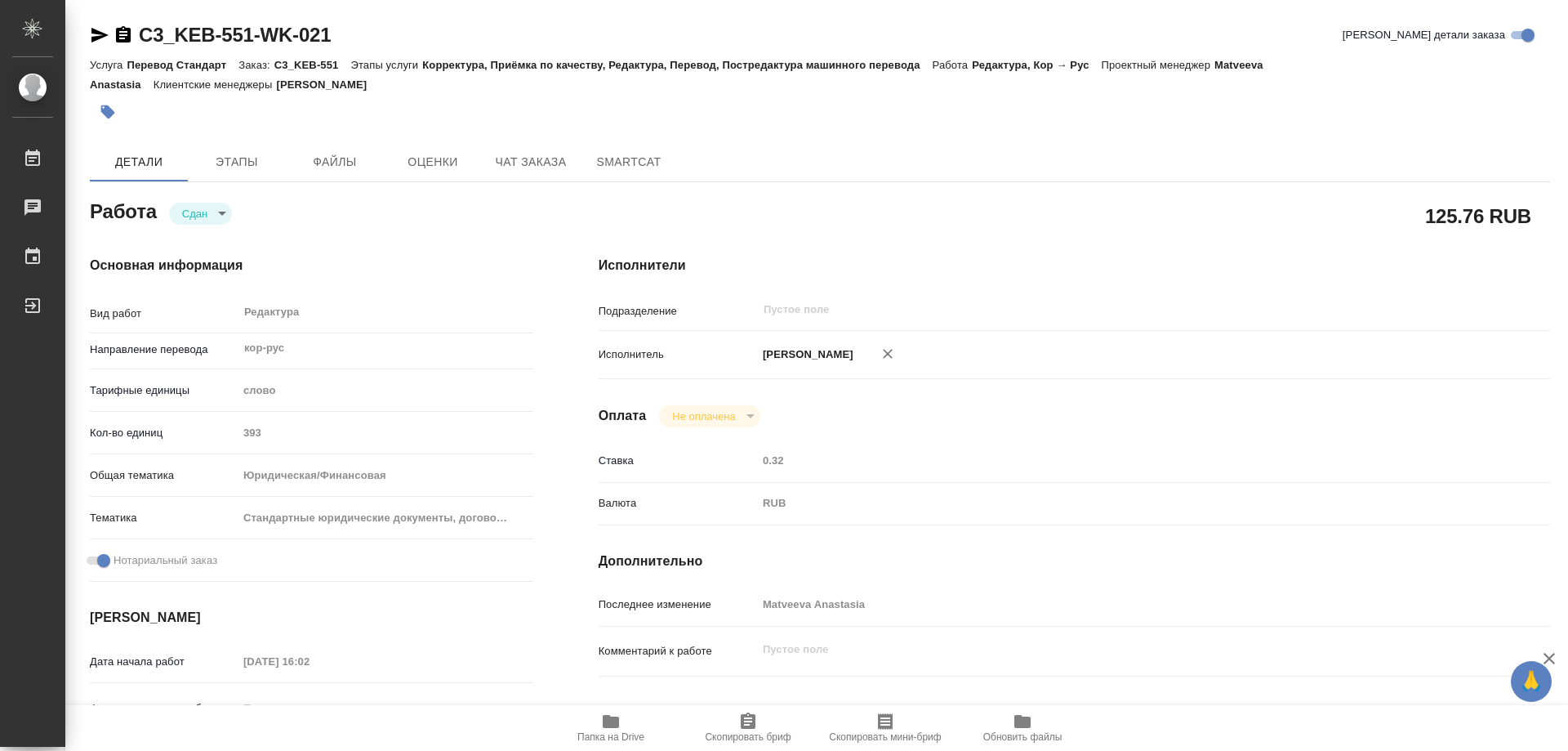
type textarea "x"
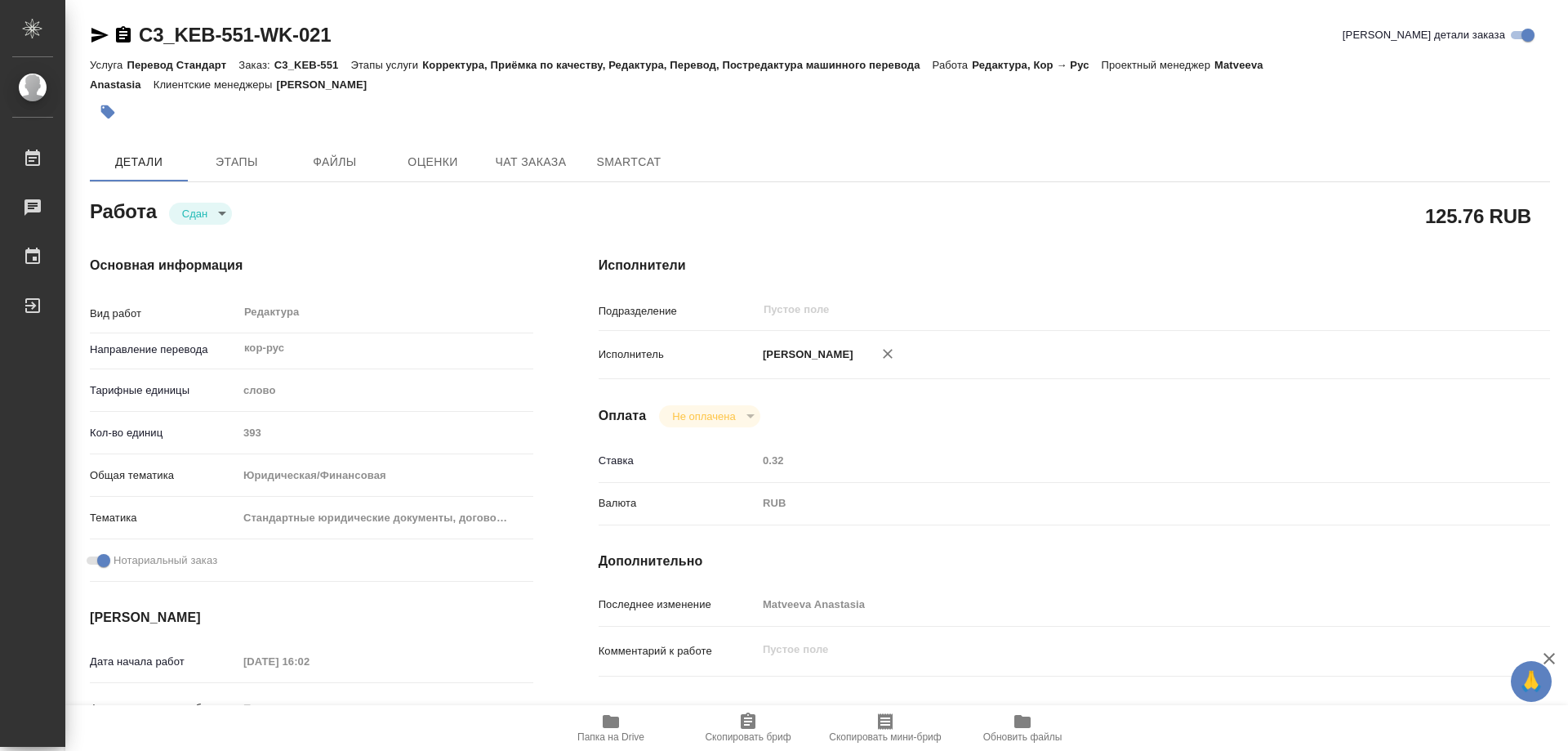
click at [118, 34] on icon "button" at bounding box center [123, 34] width 15 height 16
